Goal: Connect with others: Connect with others

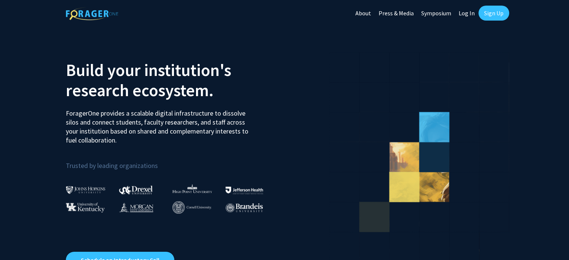
click at [461, 11] on link "Log In" at bounding box center [467, 13] width 24 height 26
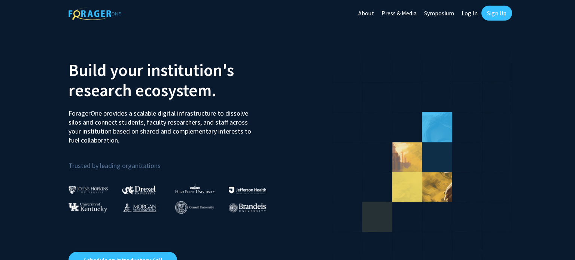
select select
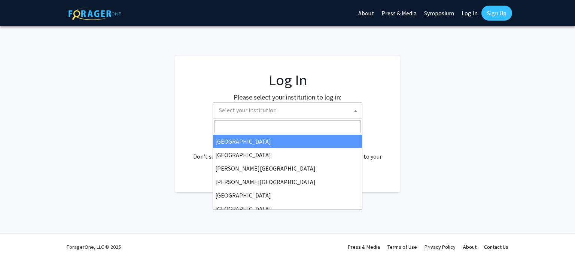
click at [293, 114] on span "Select your institution" at bounding box center [289, 110] width 146 height 15
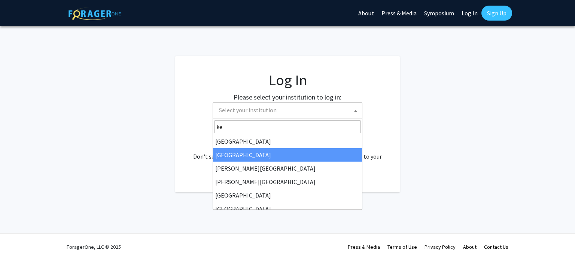
type input "[PERSON_NAME]"
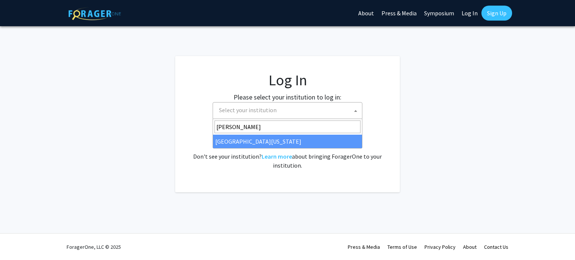
select select "13"
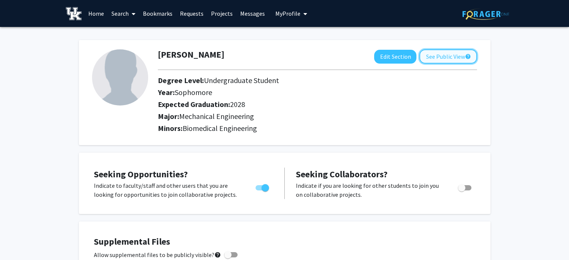
click at [454, 57] on button "See Public View help" at bounding box center [448, 56] width 58 height 14
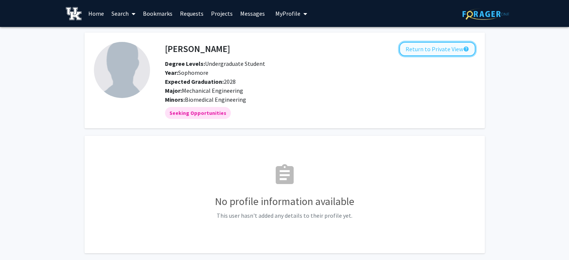
click at [445, 47] on button "Return to Private View help" at bounding box center [437, 49] width 76 height 14
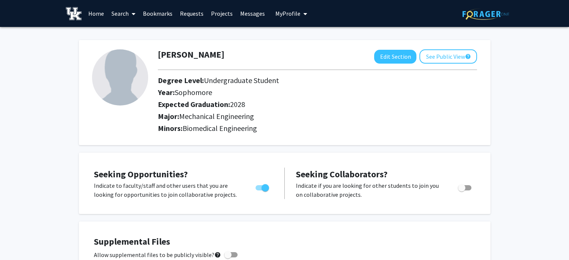
click at [152, 8] on link "Bookmarks" at bounding box center [157, 13] width 37 height 26
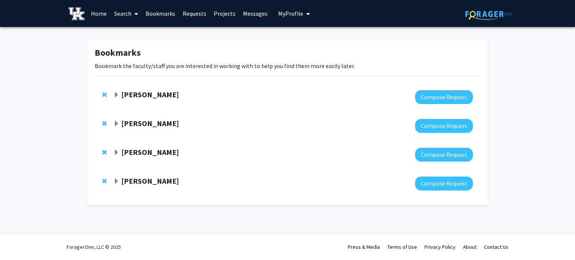
click at [117, 95] on span "Expand Kelly Pennell Bookmark" at bounding box center [116, 95] width 6 height 6
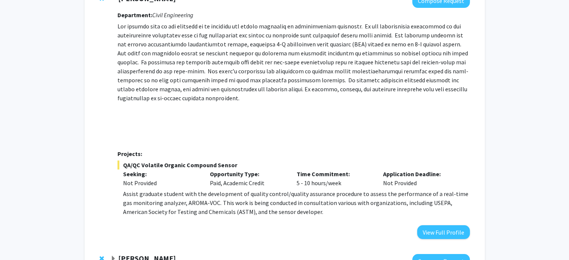
scroll to position [75, 0]
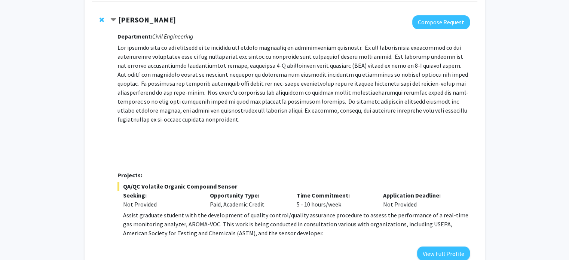
click at [113, 17] on span "Contract Kelly Pennell Bookmark" at bounding box center [113, 20] width 6 height 6
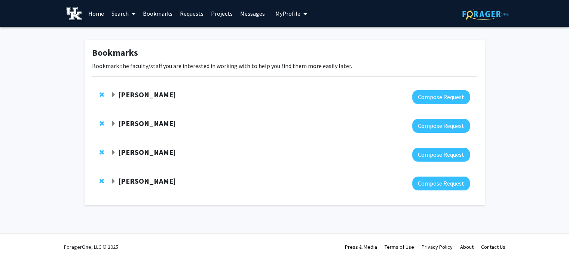
scroll to position [0, 0]
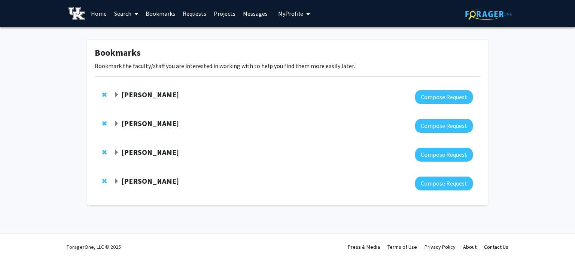
click at [115, 122] on span "Expand Samantha Zambuto Bookmark" at bounding box center [116, 124] width 6 height 6
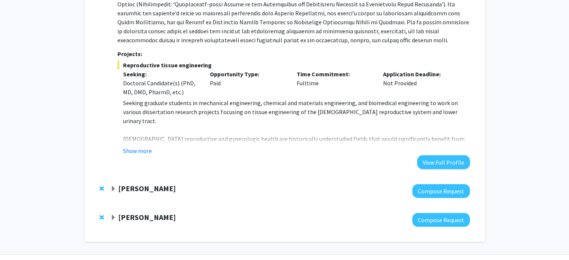
scroll to position [187, 0]
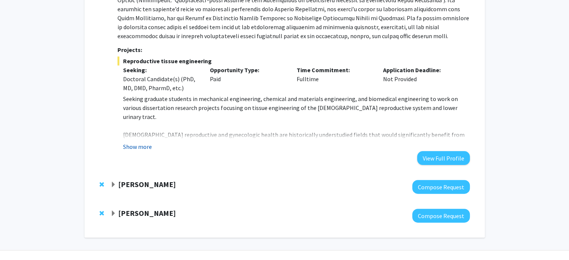
click at [134, 147] on button "Show more" at bounding box center [137, 146] width 29 height 9
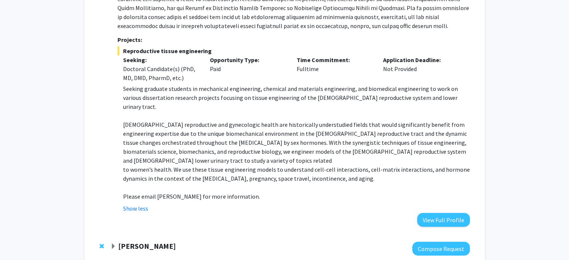
scroll to position [225, 0]
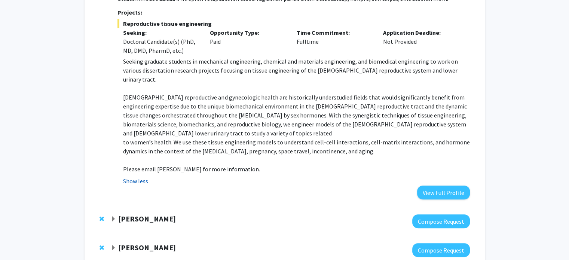
click at [126, 177] on button "Show less" at bounding box center [135, 181] width 25 height 9
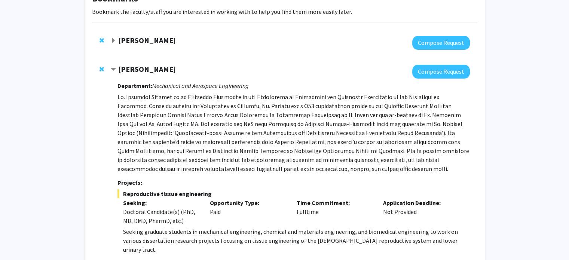
scroll to position [54, 0]
click at [100, 68] on span "Remove Samantha Zambuto from bookmarks" at bounding box center [102, 70] width 4 height 6
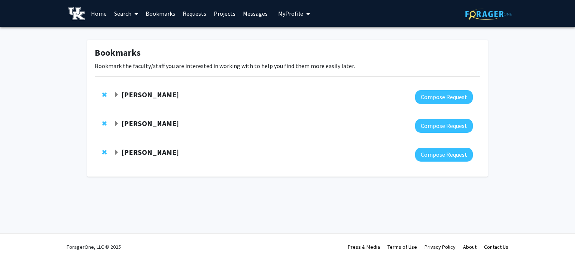
click at [117, 96] on span "Expand Kelly Pennell Bookmark" at bounding box center [116, 95] width 6 height 6
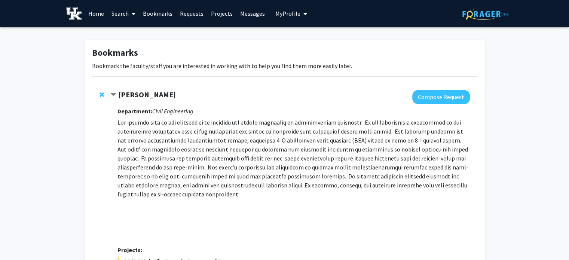
click at [115, 94] on span "Contract Kelly Pennell Bookmark" at bounding box center [113, 95] width 6 height 6
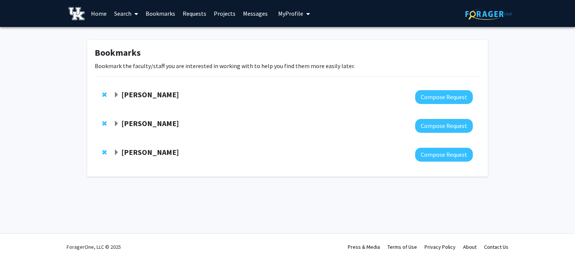
click at [113, 121] on span "Expand Brooks Lane Bookmark" at bounding box center [116, 124] width 6 height 6
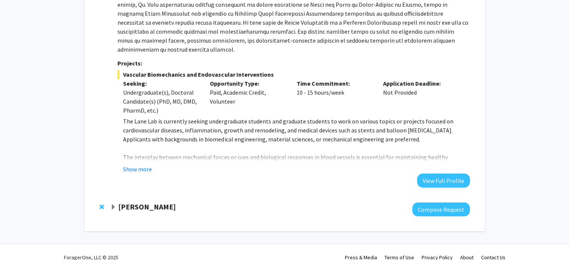
scroll to position [175, 0]
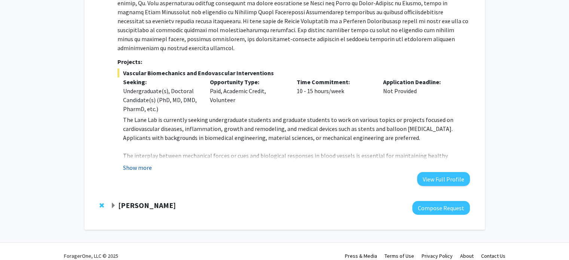
click at [141, 163] on button "Show more" at bounding box center [137, 167] width 29 height 9
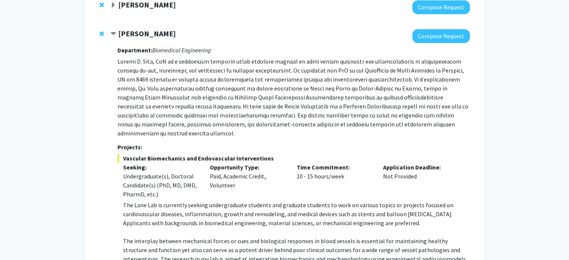
scroll to position [220, 0]
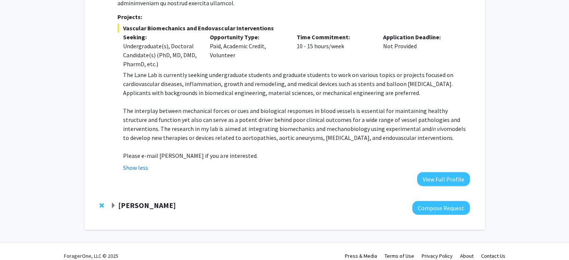
click at [112, 203] on span "Expand Hasan Poonawala Bookmark" at bounding box center [113, 206] width 6 height 6
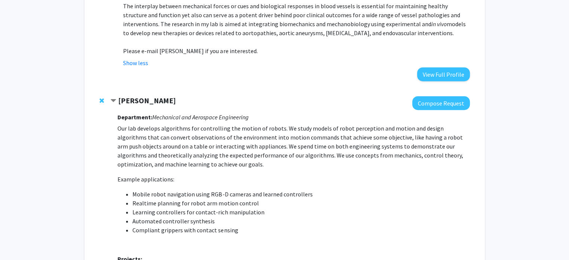
scroll to position [324, 0]
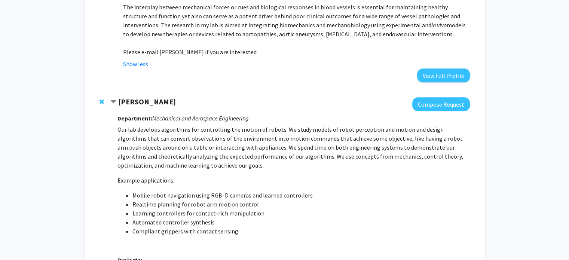
click at [113, 99] on span "Contract Hasan Poonawala Bookmark" at bounding box center [113, 102] width 6 height 6
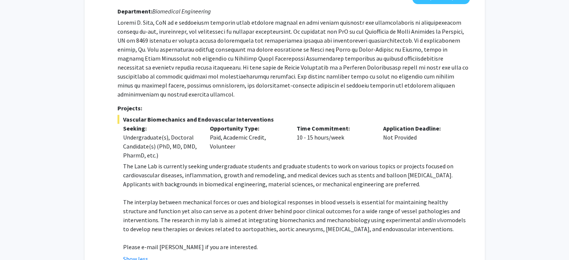
scroll to position [108, 0]
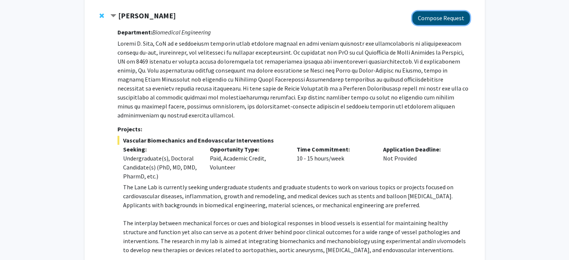
click at [433, 19] on button "Compose Request" at bounding box center [441, 18] width 58 height 14
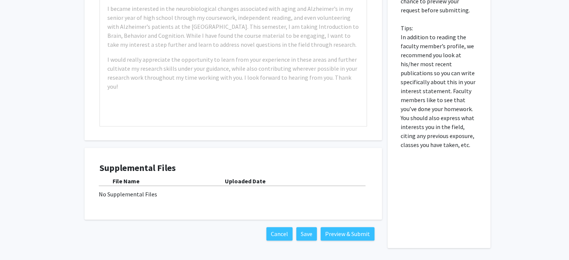
scroll to position [452, 0]
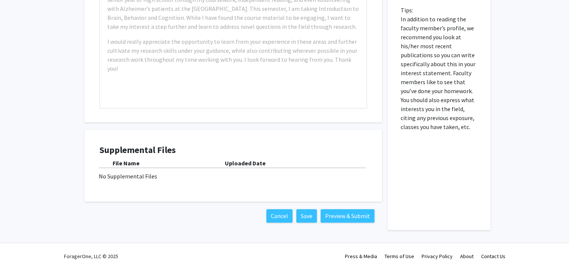
drag, startPoint x: 73, startPoint y: 109, endPoint x: 77, endPoint y: 106, distance: 5.4
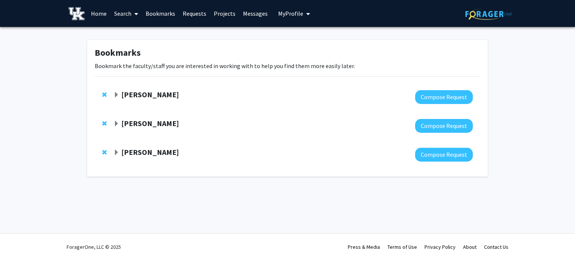
click at [116, 122] on span "Expand Brooks Lane Bookmark" at bounding box center [116, 124] width 6 height 6
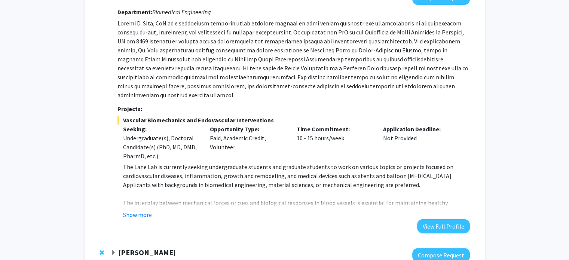
scroll to position [150, 0]
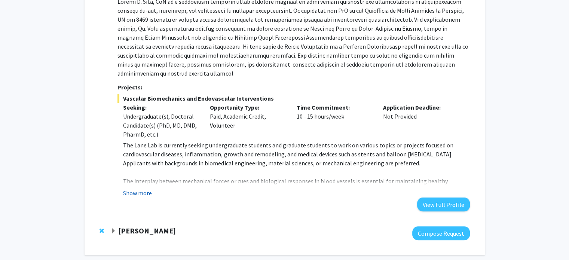
click at [137, 189] on button "Show more" at bounding box center [137, 193] width 29 height 9
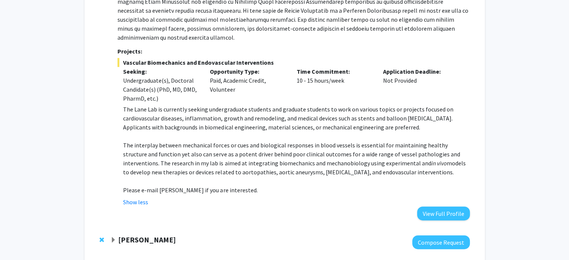
scroll to position [187, 0]
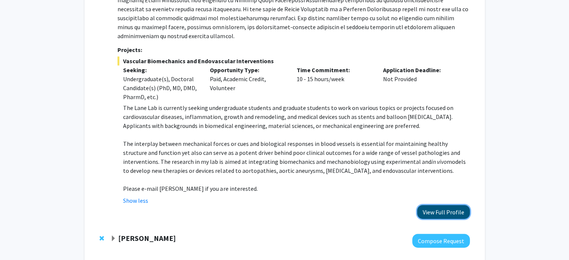
click at [436, 205] on button "View Full Profile" at bounding box center [443, 212] width 53 height 14
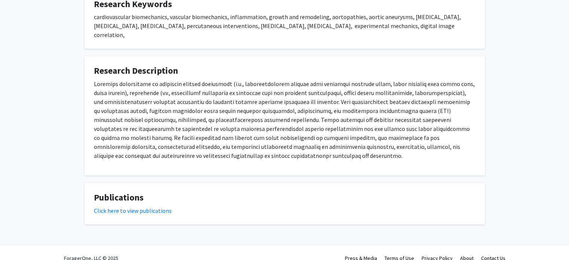
scroll to position [410, 0]
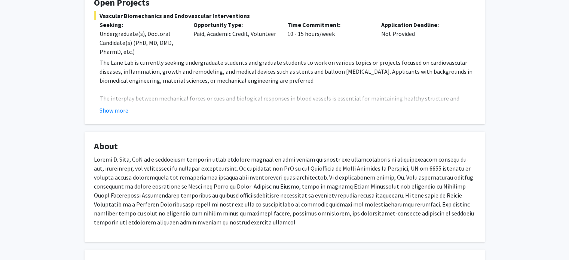
scroll to position [0, 0]
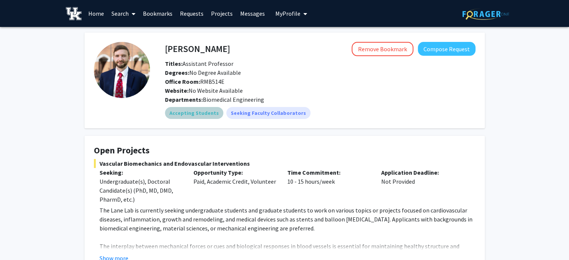
click at [196, 110] on mat-chip "Accepting Students" at bounding box center [194, 113] width 58 height 12
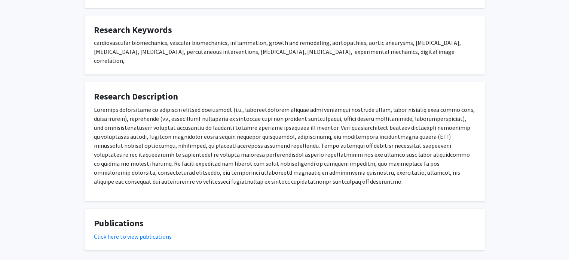
scroll to position [410, 0]
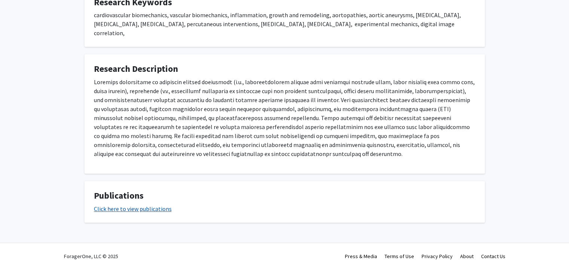
click at [112, 205] on link "Click here to view publications" at bounding box center [133, 208] width 78 height 7
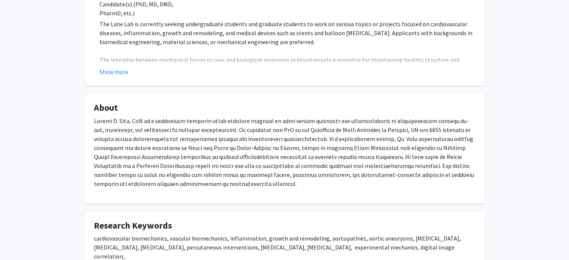
scroll to position [185, 0]
click at [56, 147] on div "Brooks Lane Remove Bookmark Compose Request Titles: Assistant Professor Degrees…" at bounding box center [284, 157] width 569 height 630
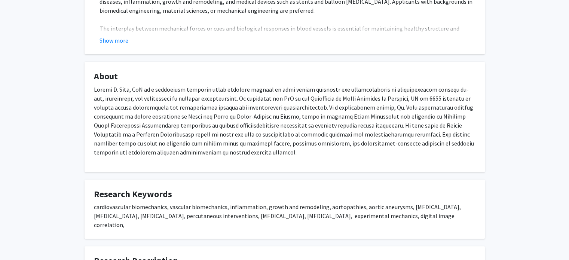
scroll to position [223, 0]
